Goal: Navigation & Orientation: Find specific page/section

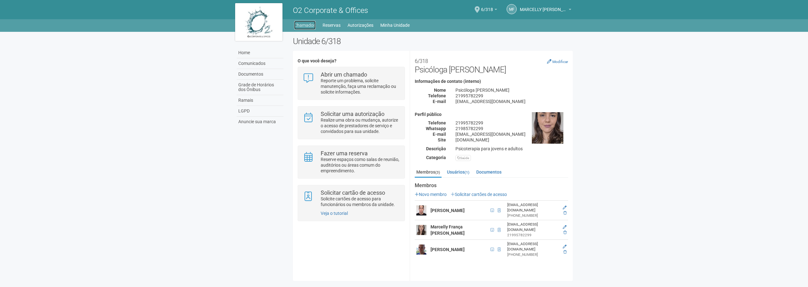
click at [306, 28] on link "Chamados" at bounding box center [304, 25] width 21 height 9
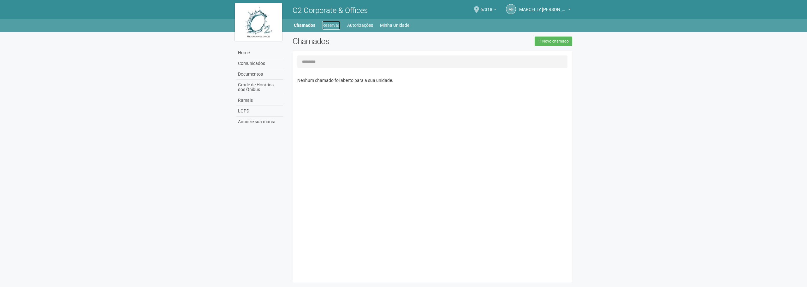
click at [333, 28] on link "Reservas" at bounding box center [331, 25] width 18 height 9
click at [366, 25] on link "Autorizações" at bounding box center [360, 25] width 26 height 9
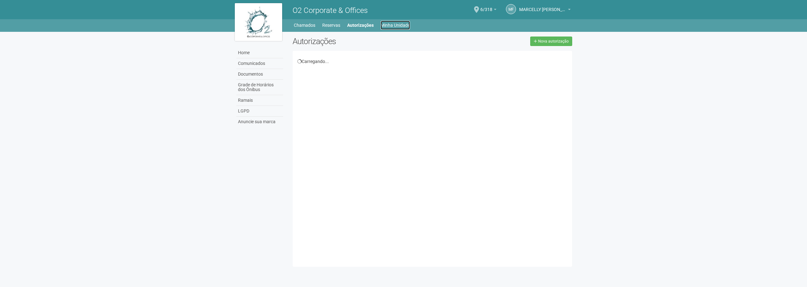
click at [386, 27] on link "Minha Unidade" at bounding box center [394, 25] width 29 height 9
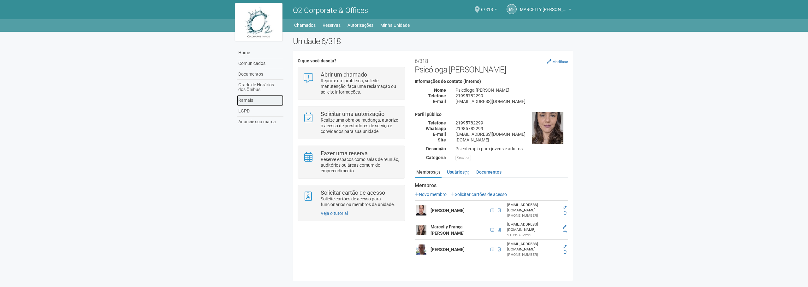
click at [250, 102] on link "Ramais" at bounding box center [260, 100] width 47 height 11
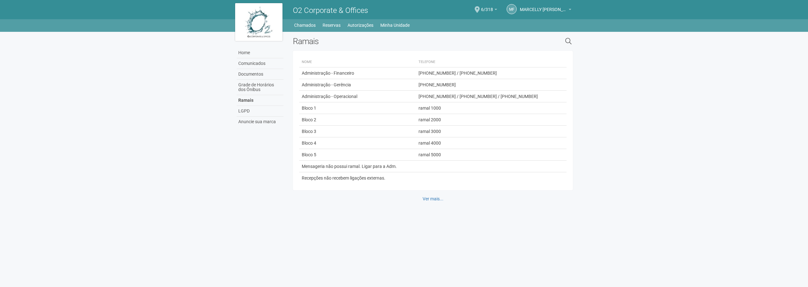
drag, startPoint x: 807, startPoint y: 106, endPoint x: 807, endPoint y: 114, distance: 7.6
click at [807, 108] on body "Aguarde... O2 Corporate & Offices MF MARCELLY FRANCA BRANDAO DE CARVALHO MARCEL…" at bounding box center [404, 143] width 808 height 287
